Goal: Check status: Check status

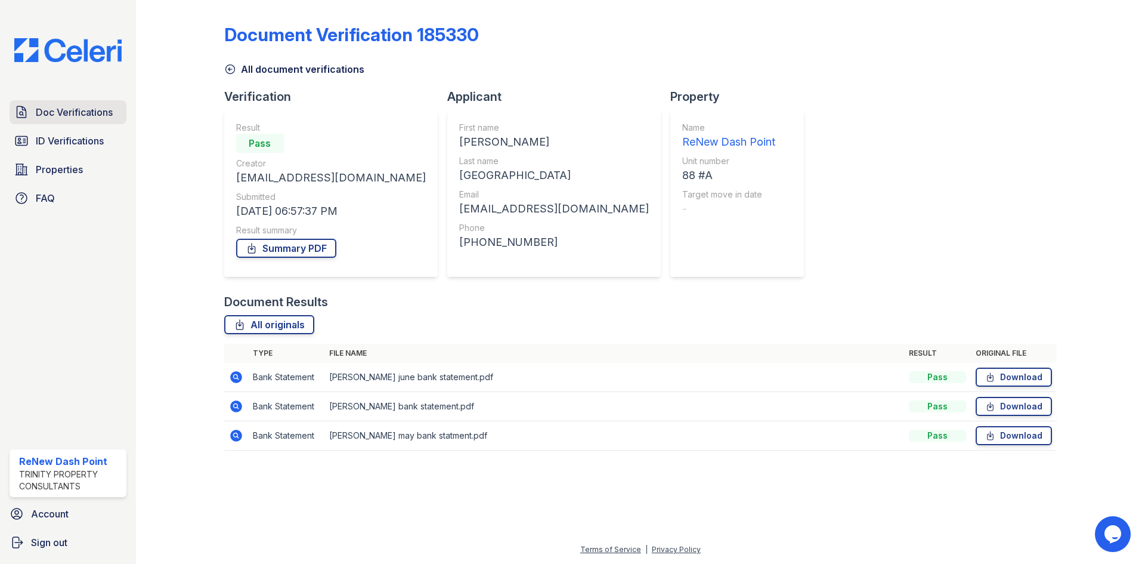
click at [79, 107] on span "Doc Verifications" at bounding box center [74, 112] width 77 height 14
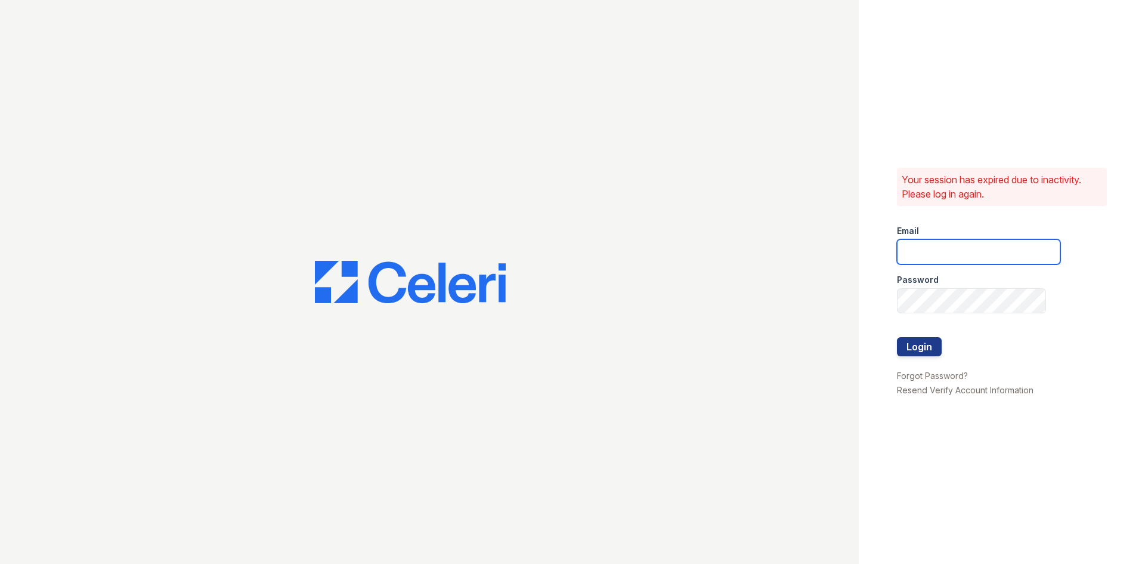
type input "renewdashpoint@trinity-pm.com"
click at [909, 341] on button "Login" at bounding box center [919, 346] width 45 height 19
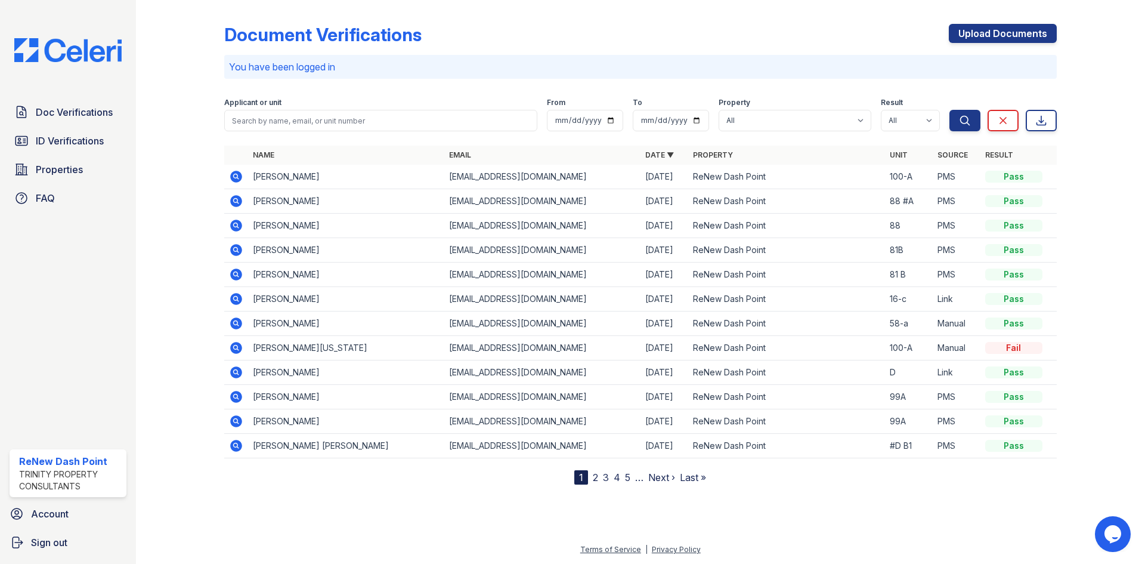
click at [234, 176] on icon at bounding box center [236, 176] width 14 height 14
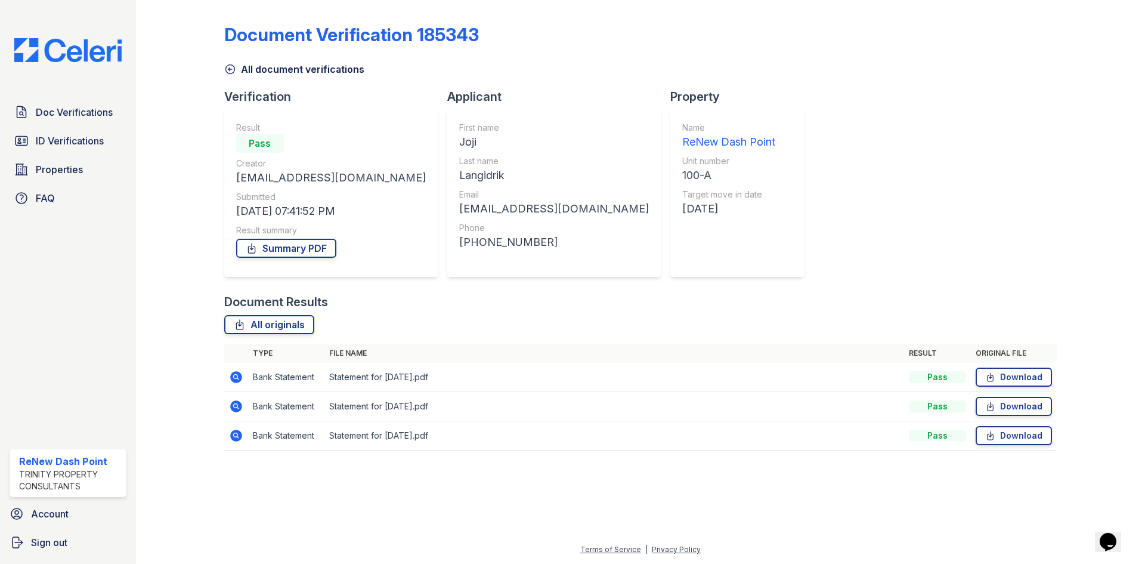
click at [240, 382] on icon at bounding box center [236, 377] width 14 height 14
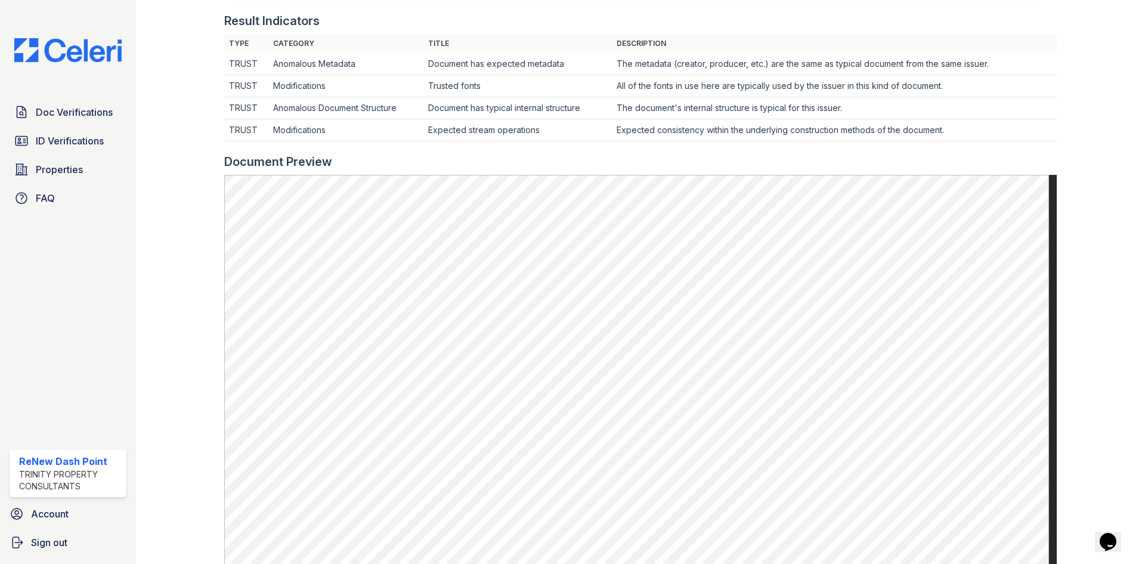
scroll to position [358, 0]
